Goal: Task Accomplishment & Management: Use online tool/utility

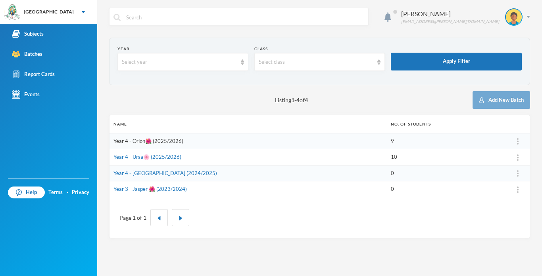
click at [133, 140] on link "Year 4 - Orion🌺 (2025/2026)" at bounding box center [148, 141] width 70 height 6
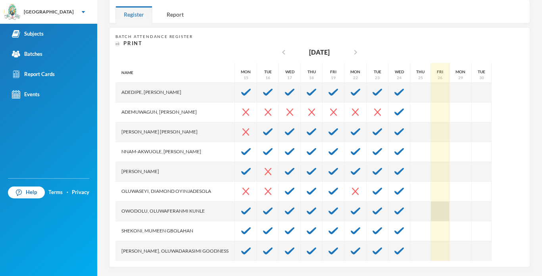
scroll to position [133, 0]
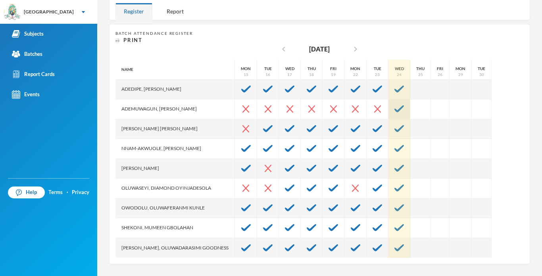
click at [399, 106] on img at bounding box center [399, 108] width 10 height 7
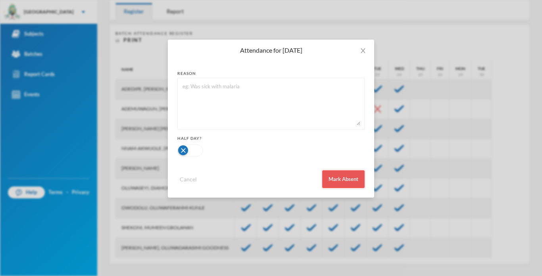
click at [331, 177] on button "Mark Absent" at bounding box center [343, 180] width 42 height 18
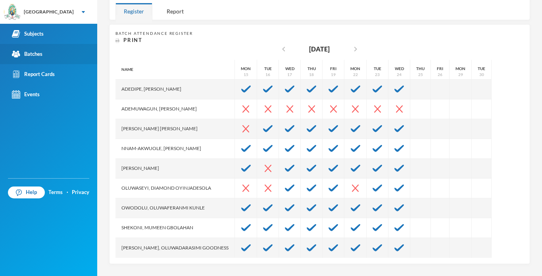
click at [33, 54] on div "Batches" at bounding box center [27, 54] width 31 height 8
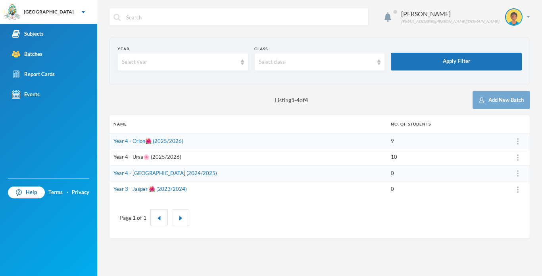
click at [143, 157] on link "Year 4 - Ursa🌸 (2025/2026)" at bounding box center [147, 157] width 68 height 6
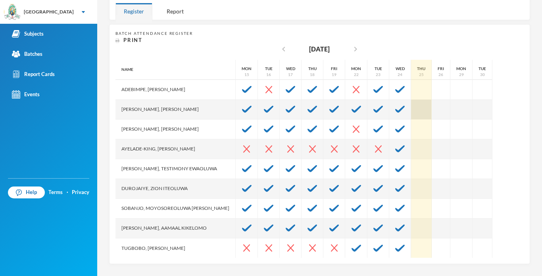
scroll to position [20, 0]
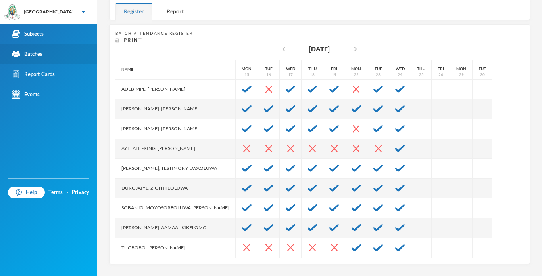
click at [39, 53] on div "Batches" at bounding box center [27, 54] width 31 height 8
